Goal: Information Seeking & Learning: Learn about a topic

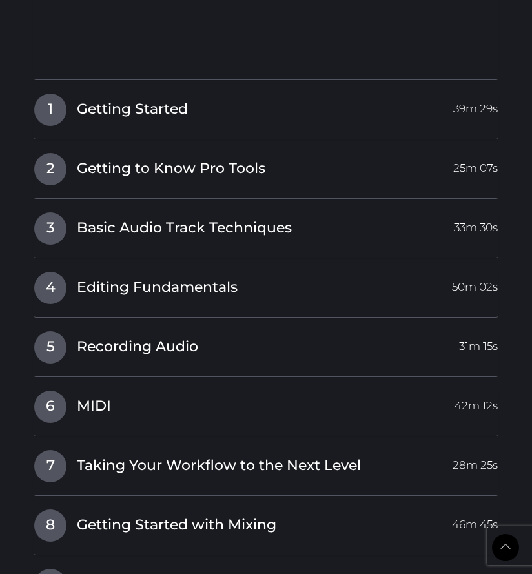
scroll to position [1364, 0]
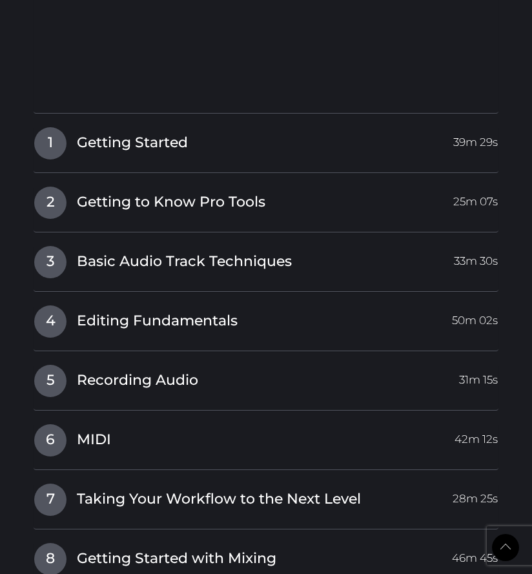
click at [83, 141] on span "Getting Started" at bounding box center [132, 143] width 111 height 20
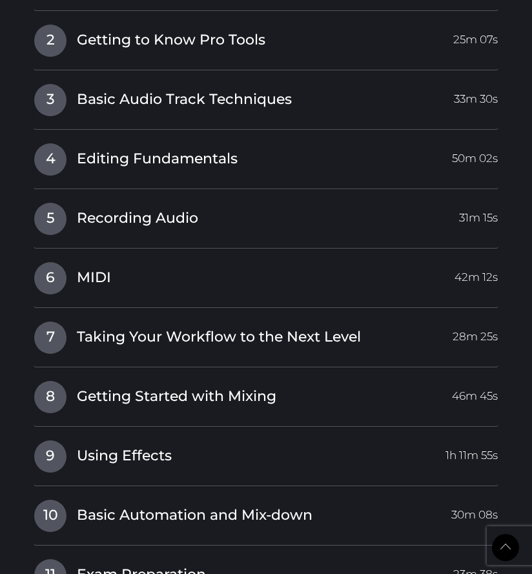
scroll to position [1178, 0]
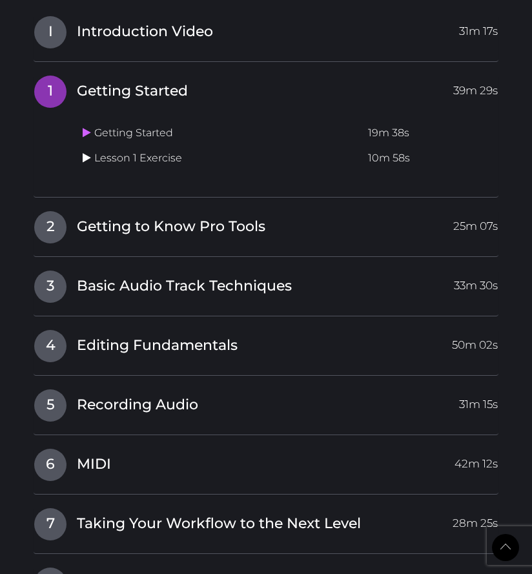
click at [92, 152] on link at bounding box center [89, 158] width 12 height 12
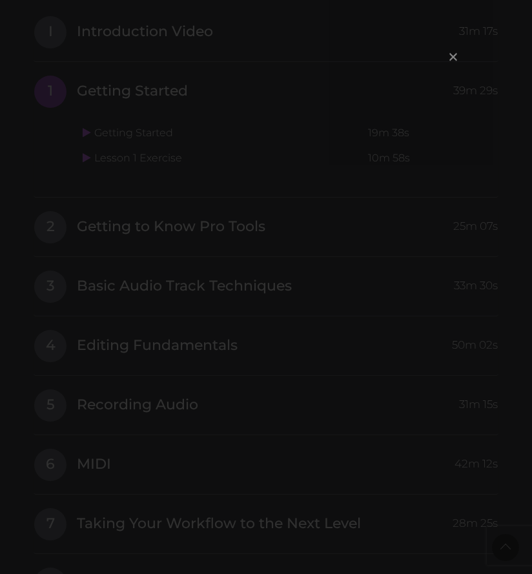
click at [454, 58] on span "×" at bounding box center [453, 57] width 13 height 28
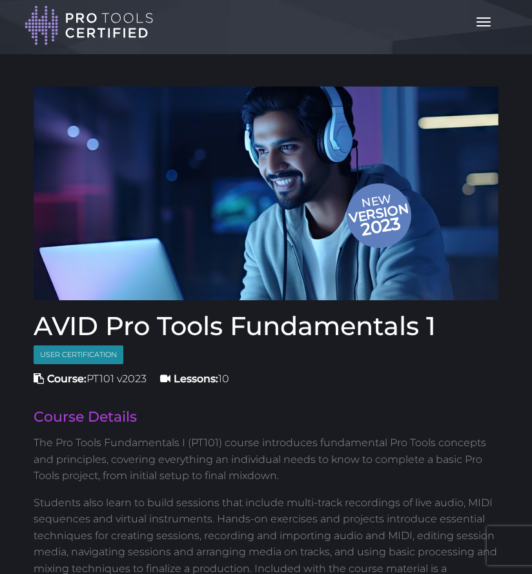
scroll to position [0, 0]
click at [484, 23] on button "Toggle navigation" at bounding box center [483, 22] width 28 height 22
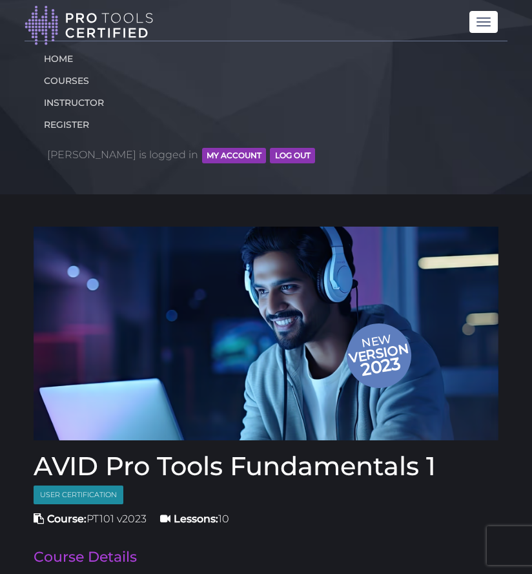
click at [202, 148] on button "MY ACCOUNT" at bounding box center [234, 155] width 64 height 15
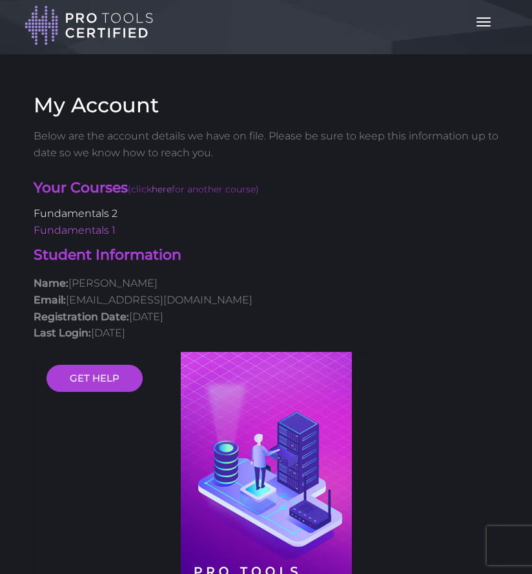
click at [109, 212] on link "Fundamentals 2" at bounding box center [76, 213] width 84 height 12
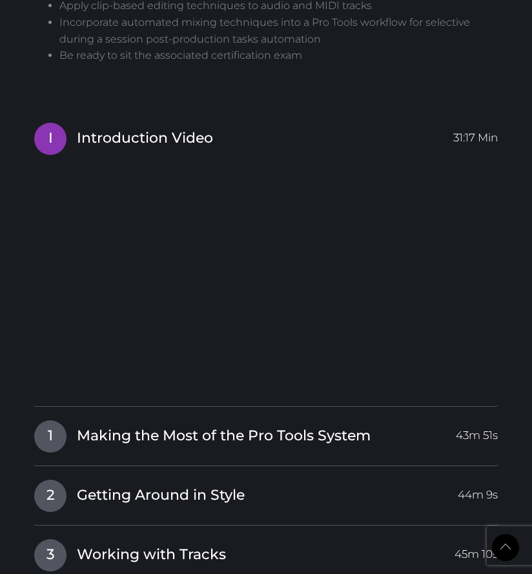
scroll to position [1514, 0]
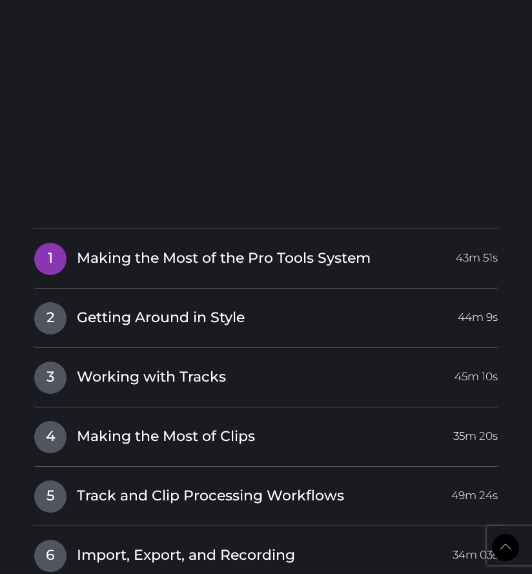
click at [269, 249] on span "Making the Most of the Pro Tools System" at bounding box center [224, 259] width 294 height 20
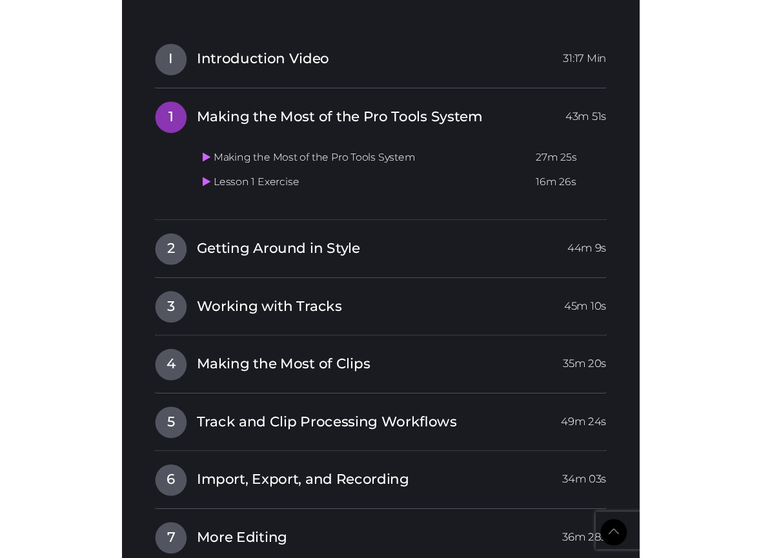
scroll to position [1402, 0]
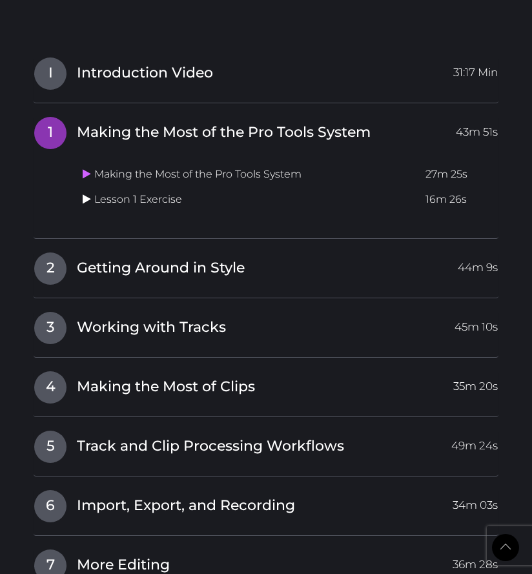
click at [87, 194] on icon at bounding box center [87, 199] width 8 height 10
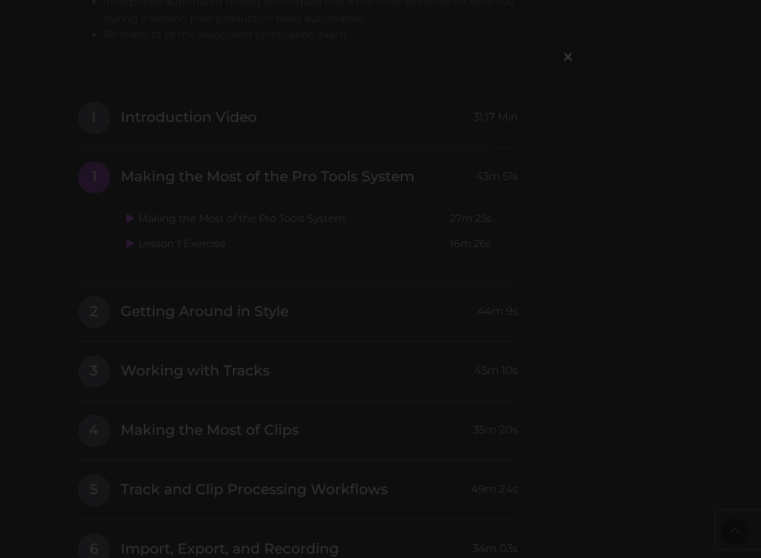
click at [531, 51] on span "×" at bounding box center [568, 57] width 13 height 28
